Goal: Task Accomplishment & Management: Manage account settings

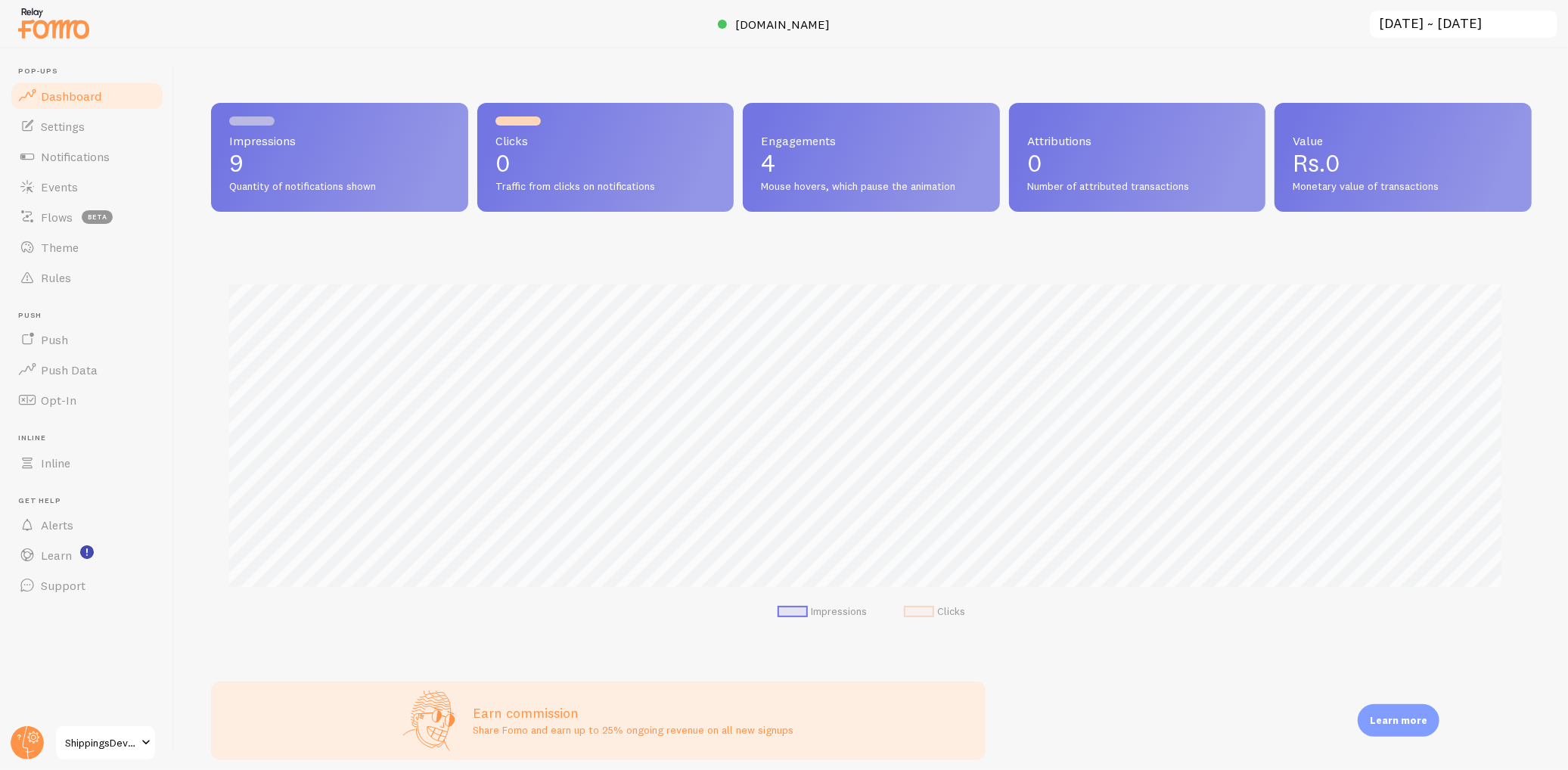
scroll to position [756403, 755086]
click at [753, 21] on span "shippingsdevelopment.myshopify.com" at bounding box center [784, 24] width 94 height 15
click at [67, 92] on span "Dashboard" at bounding box center [71, 95] width 60 height 15
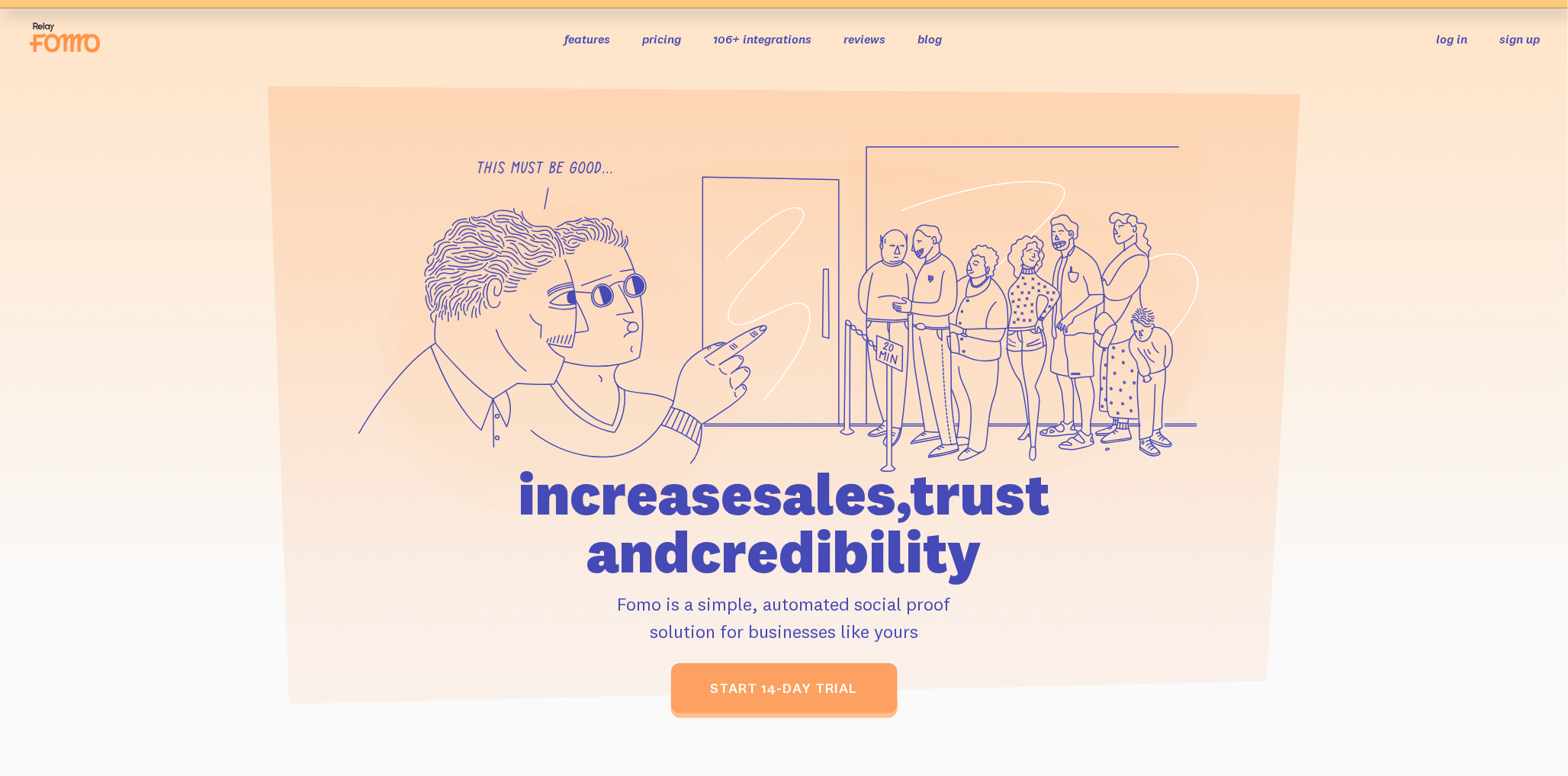
click at [1520, 39] on link "sign up" at bounding box center [1520, 40] width 41 height 16
